Goal: Information Seeking & Learning: Learn about a topic

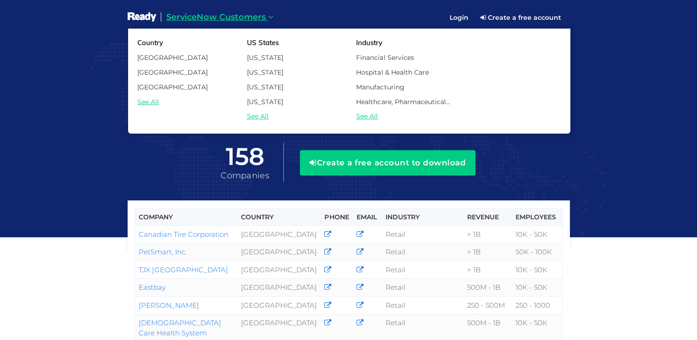
click at [269, 18] on icon at bounding box center [271, 17] width 6 height 8
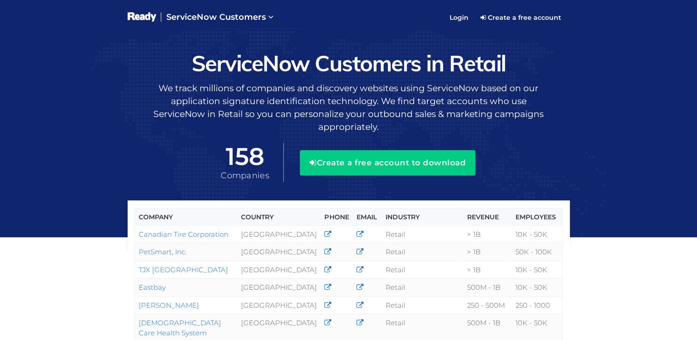
drag, startPoint x: 58, startPoint y: 216, endPoint x: 63, endPoint y: 213, distance: 5.0
click at [518, 19] on link "Create a free account" at bounding box center [521, 17] width 94 height 15
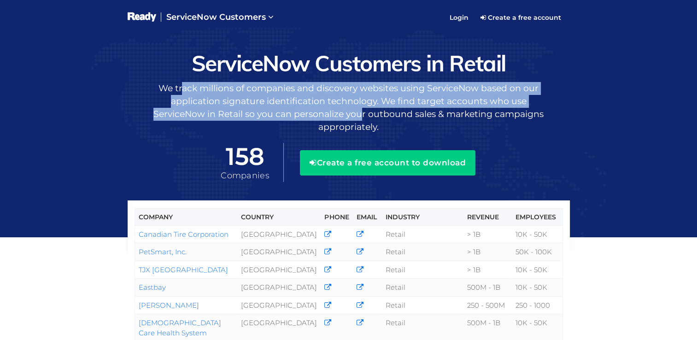
drag, startPoint x: 186, startPoint y: 88, endPoint x: 363, endPoint y: 113, distance: 179.1
click at [363, 113] on p "We track millions of companies and discovery websites using ServiceNow based on…" at bounding box center [349, 108] width 442 height 52
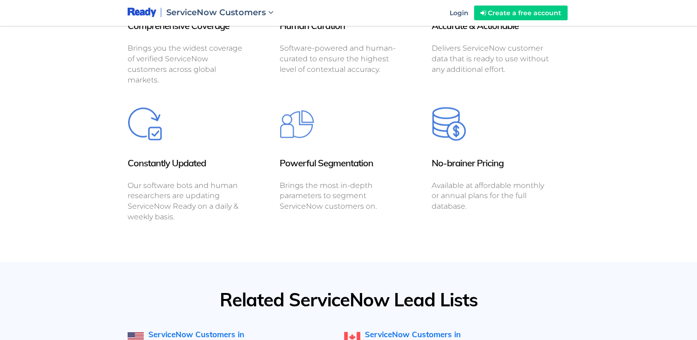
scroll to position [1382, 0]
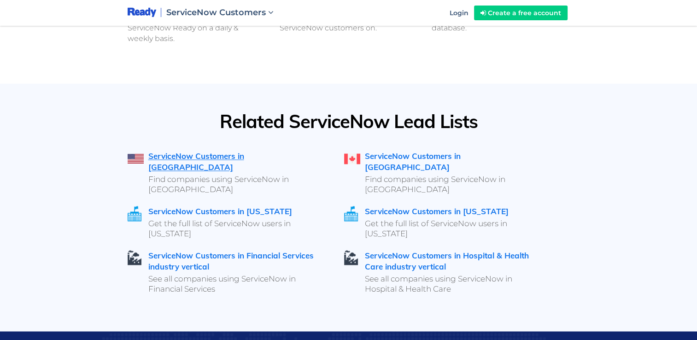
click at [225, 151] on link "ServiceNow Customers in [GEOGRAPHIC_DATA]" at bounding box center [196, 161] width 96 height 21
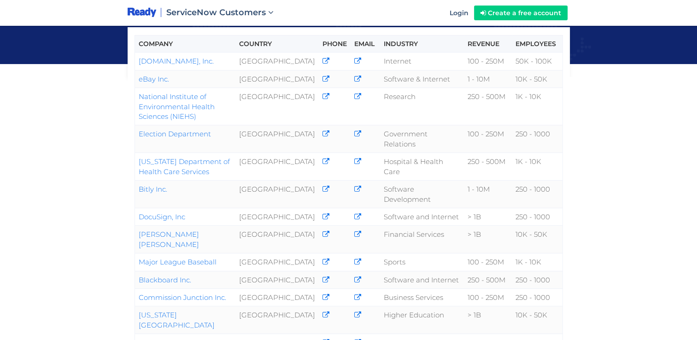
scroll to position [184, 0]
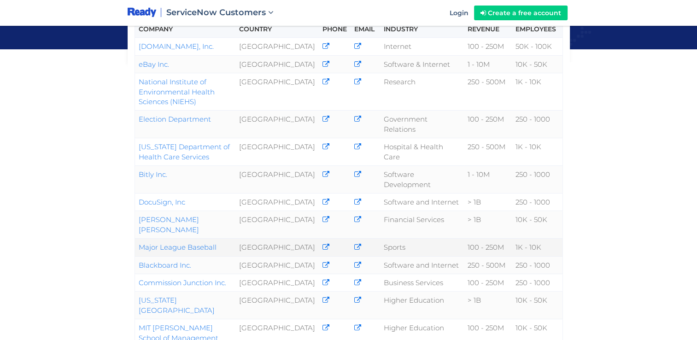
drag, startPoint x: 221, startPoint y: 194, endPoint x: 139, endPoint y: 193, distance: 82.0
click at [139, 239] on td "Major League Baseball" at bounding box center [184, 248] width 101 height 18
drag, startPoint x: 139, startPoint y: 193, endPoint x: 144, endPoint y: 193, distance: 5.6
copy link "Major League Baseball"
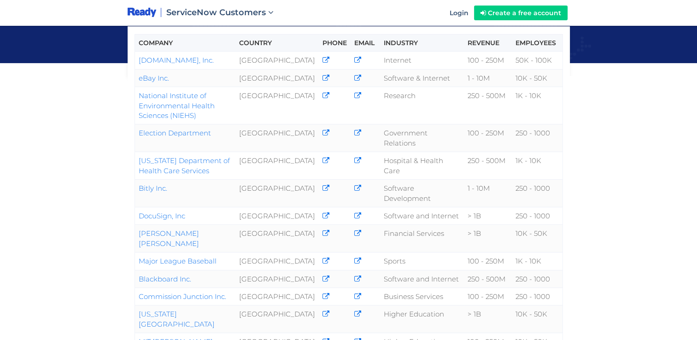
scroll to position [322, 0]
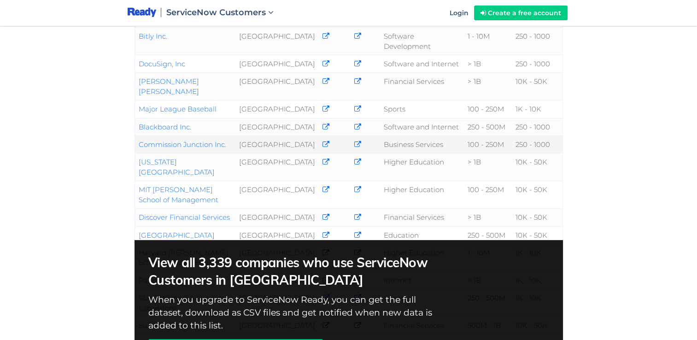
drag, startPoint x: 227, startPoint y: 92, endPoint x: 138, endPoint y: 91, distance: 88.4
click at [138, 136] on td "Commission Junction Inc." at bounding box center [184, 145] width 101 height 18
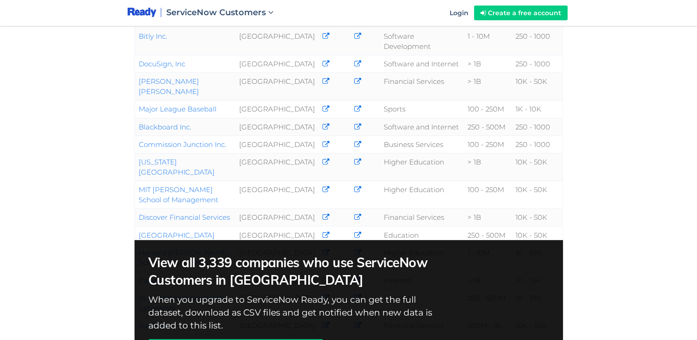
drag, startPoint x: 138, startPoint y: 91, endPoint x: 113, endPoint y: 162, distance: 75.6
click at [113, 162] on div "Company Country Phone Email Industry Revenue Employees Amazon.com, Inc. United …" at bounding box center [348, 52] width 697 height 748
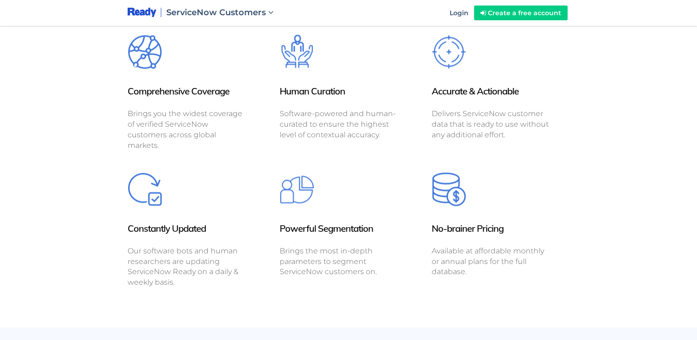
scroll to position [1382, 0]
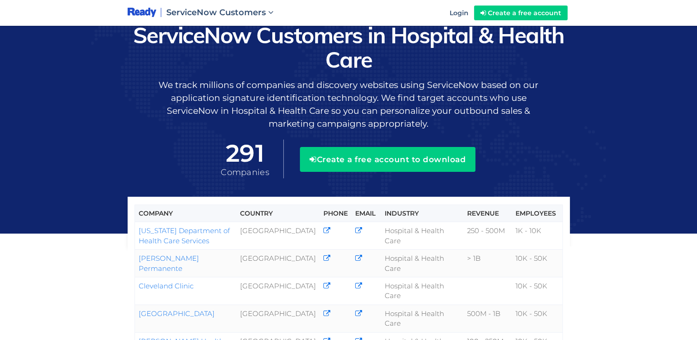
scroll to position [92, 0]
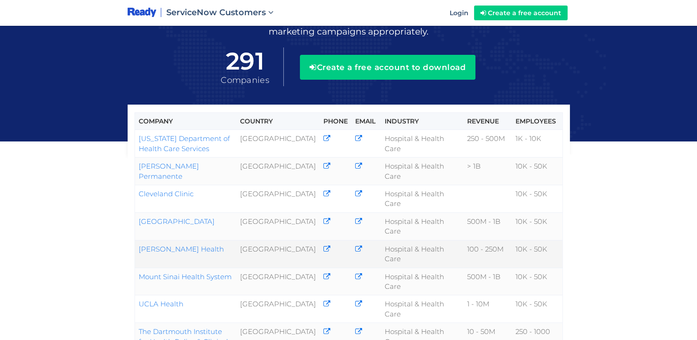
drag, startPoint x: 191, startPoint y: 228, endPoint x: 138, endPoint y: 229, distance: 52.5
click at [138, 240] on td "[PERSON_NAME] Health" at bounding box center [185, 254] width 102 height 28
copy link "[PERSON_NAME] Health"
